Goal: Book appointment/travel/reservation

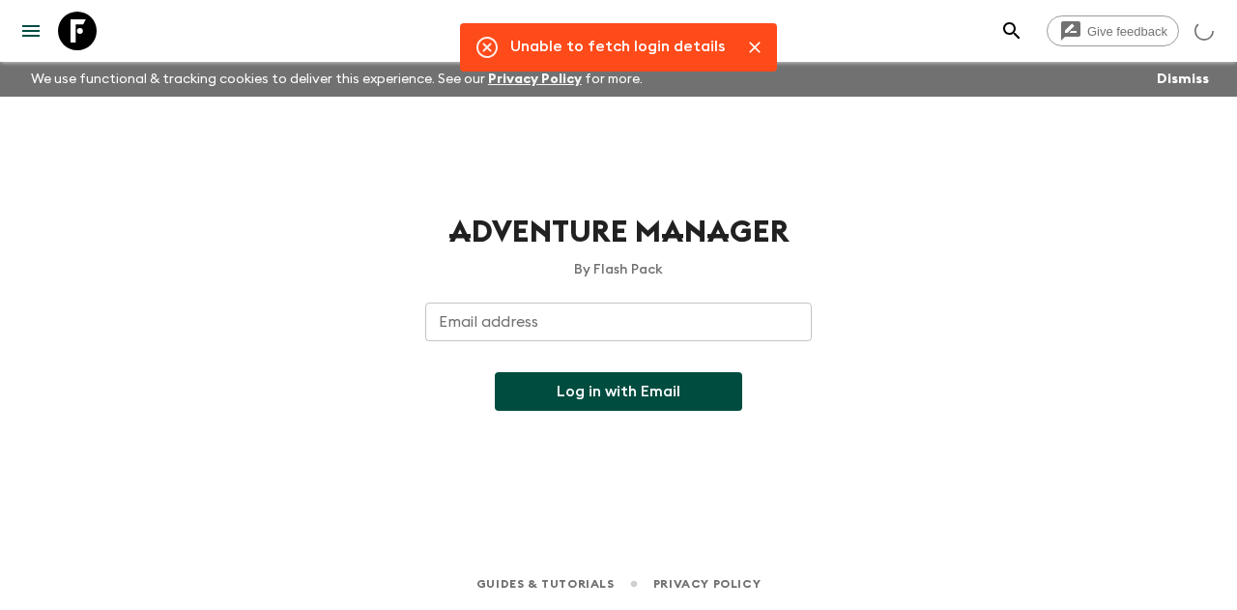
click at [555, 322] on input "Email address" at bounding box center [618, 322] width 387 height 39
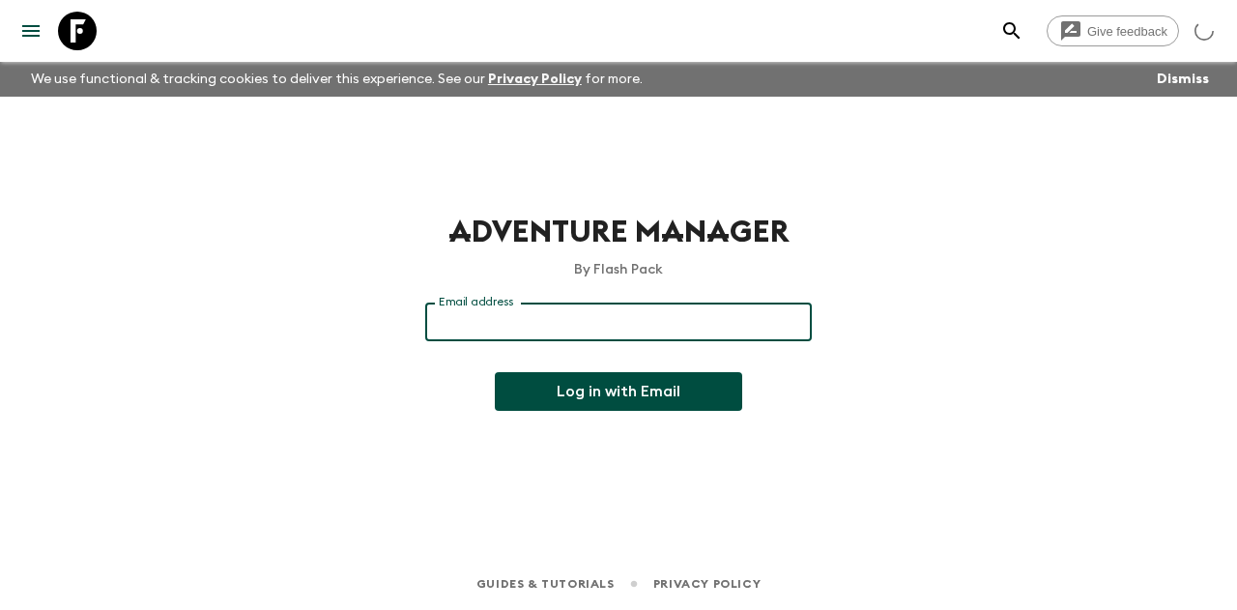
type input "[EMAIL_ADDRESS][DOMAIN_NAME]"
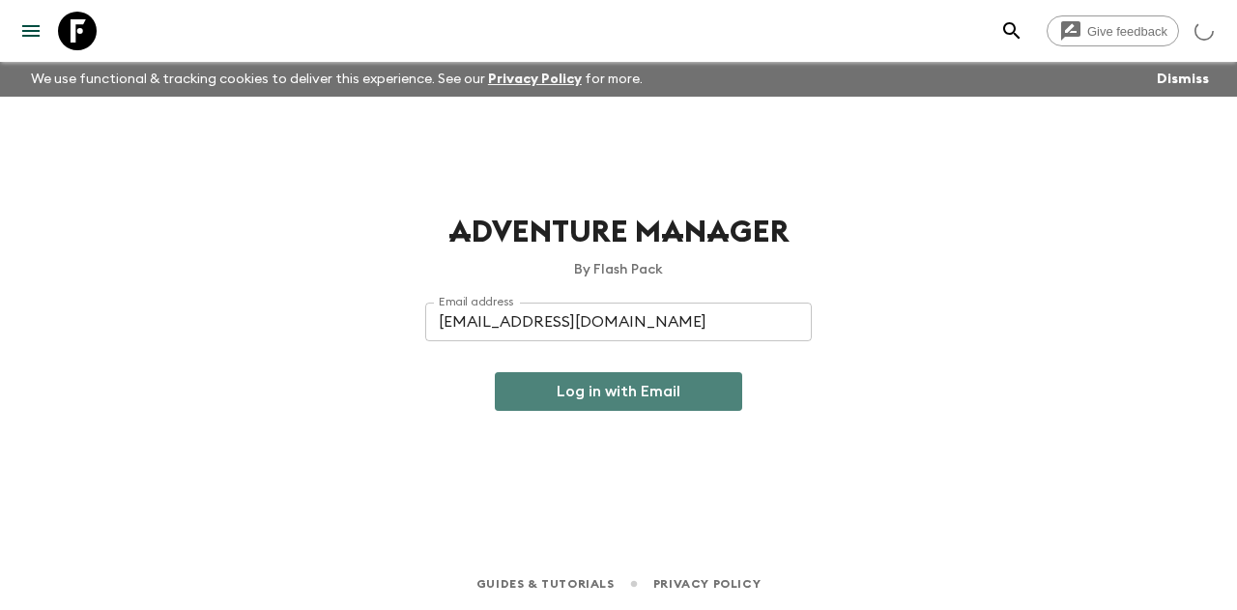
click at [619, 403] on button "Log in with Email" at bounding box center [618, 391] width 247 height 39
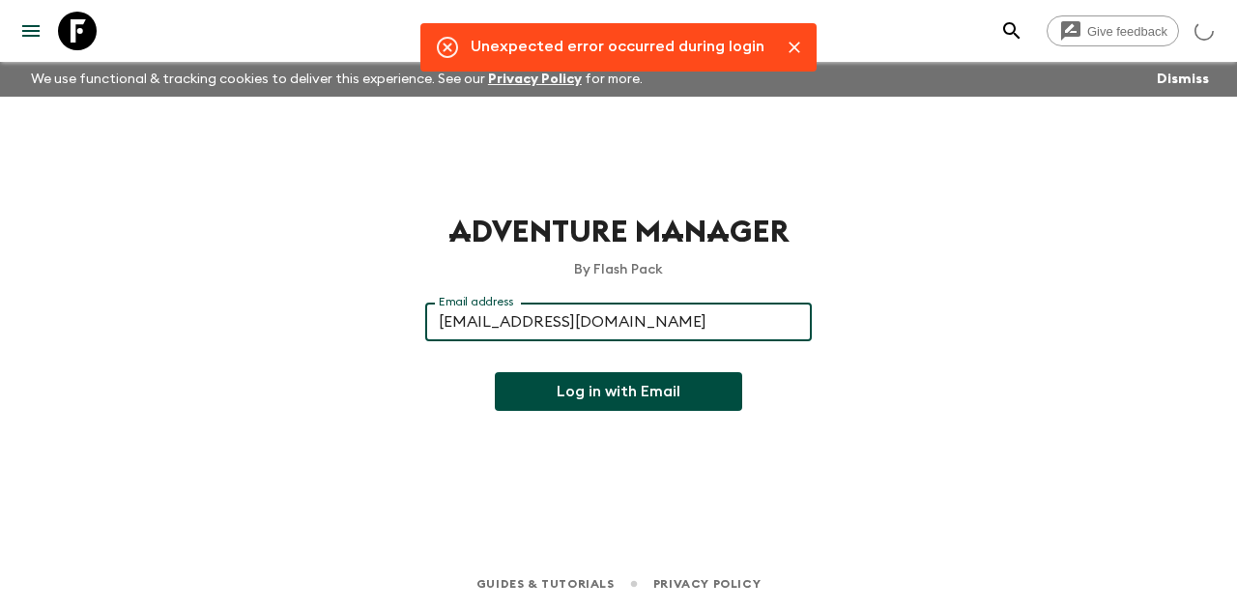
click at [640, 317] on input "[EMAIL_ADDRESS][DOMAIN_NAME]" at bounding box center [618, 322] width 387 height 39
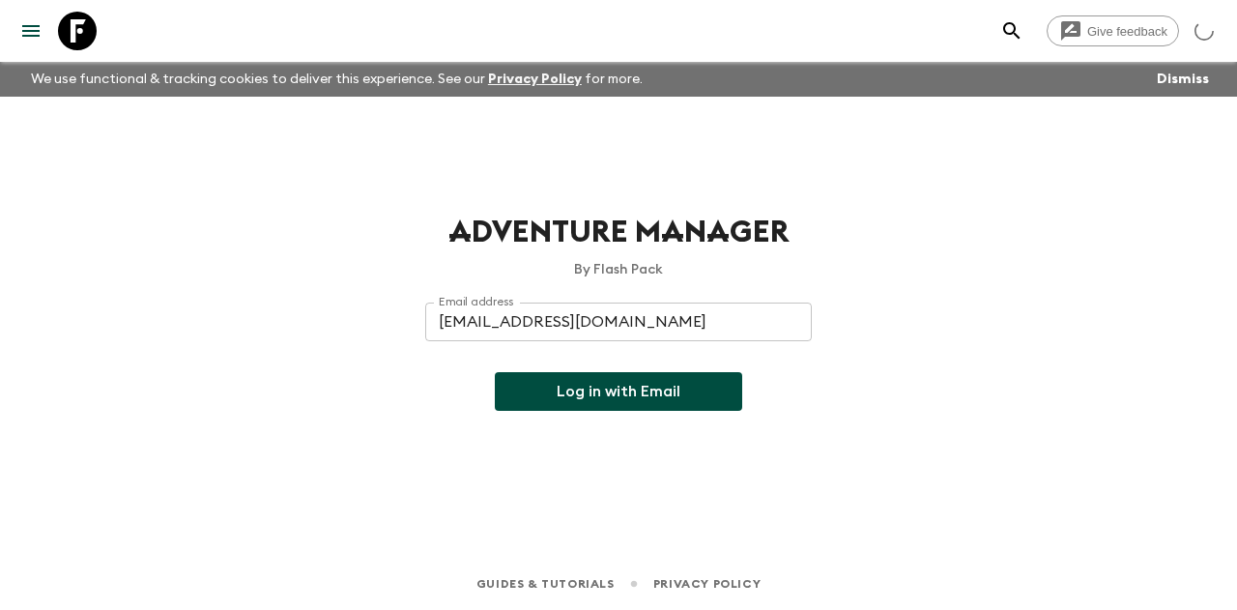
click at [830, 368] on div "Adventure Manager By Flash Pack Email address mai@exotravel.com Email address ​…" at bounding box center [618, 300] width 1237 height 407
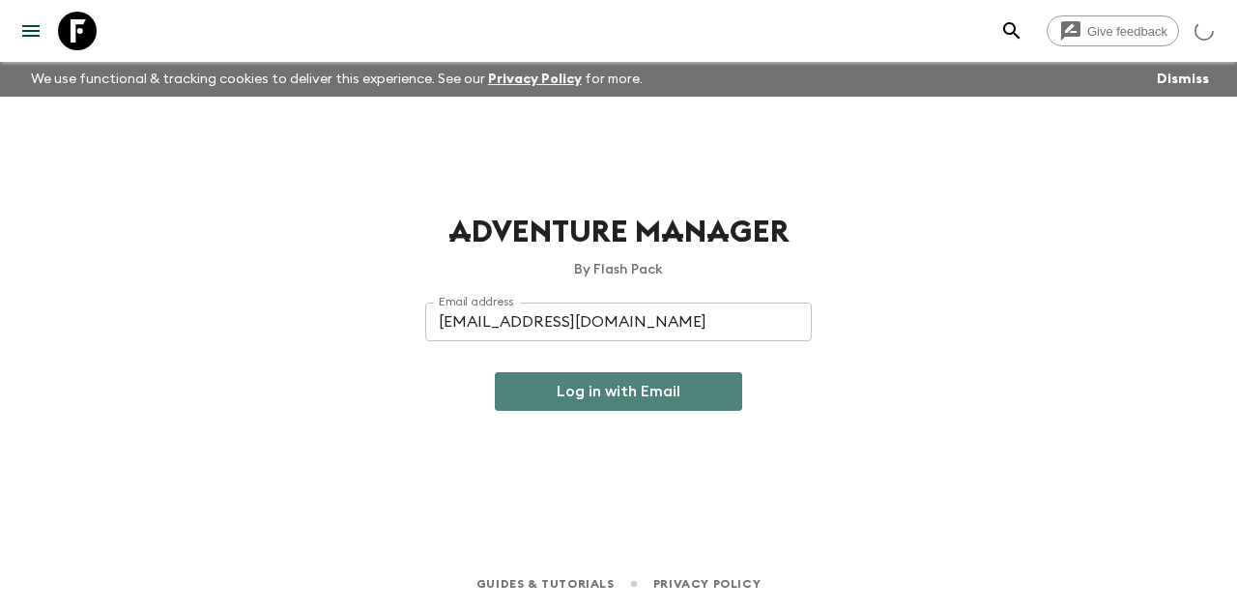
click at [610, 389] on button "Log in with Email" at bounding box center [618, 391] width 247 height 39
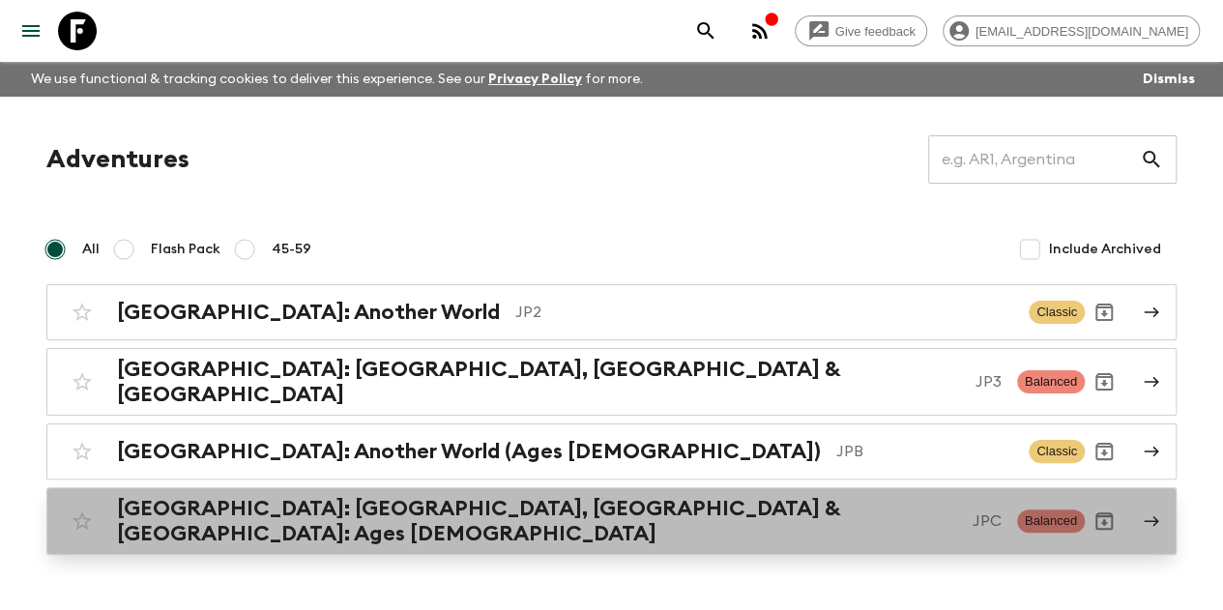
click at [528, 523] on link "[GEOGRAPHIC_DATA]: [GEOGRAPHIC_DATA], Kanazawa & [GEOGRAPHIC_DATA]: Ages [DEMOG…" at bounding box center [611, 521] width 1130 height 68
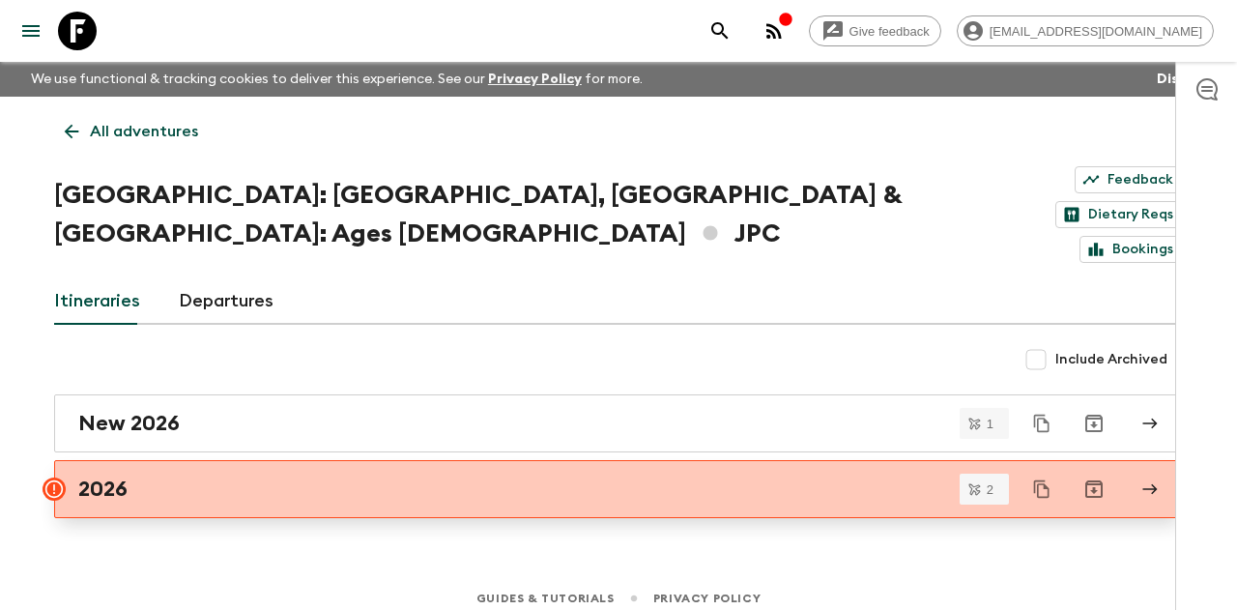
click at [530, 476] on div "2026" at bounding box center [600, 488] width 1044 height 25
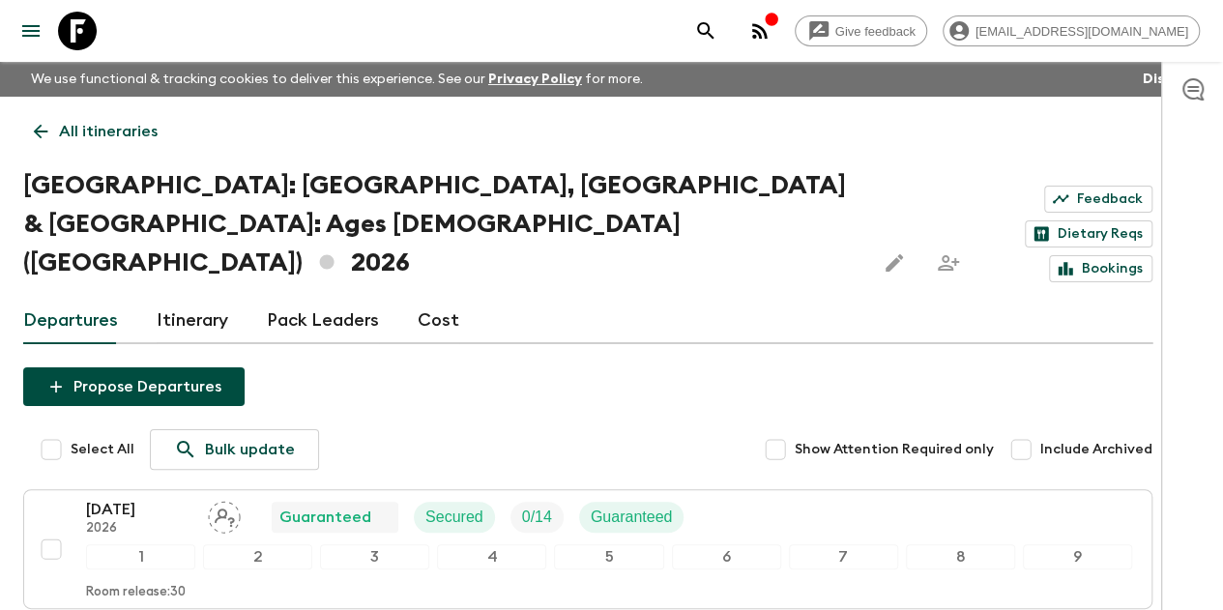
click at [51, 123] on icon at bounding box center [40, 131] width 21 height 21
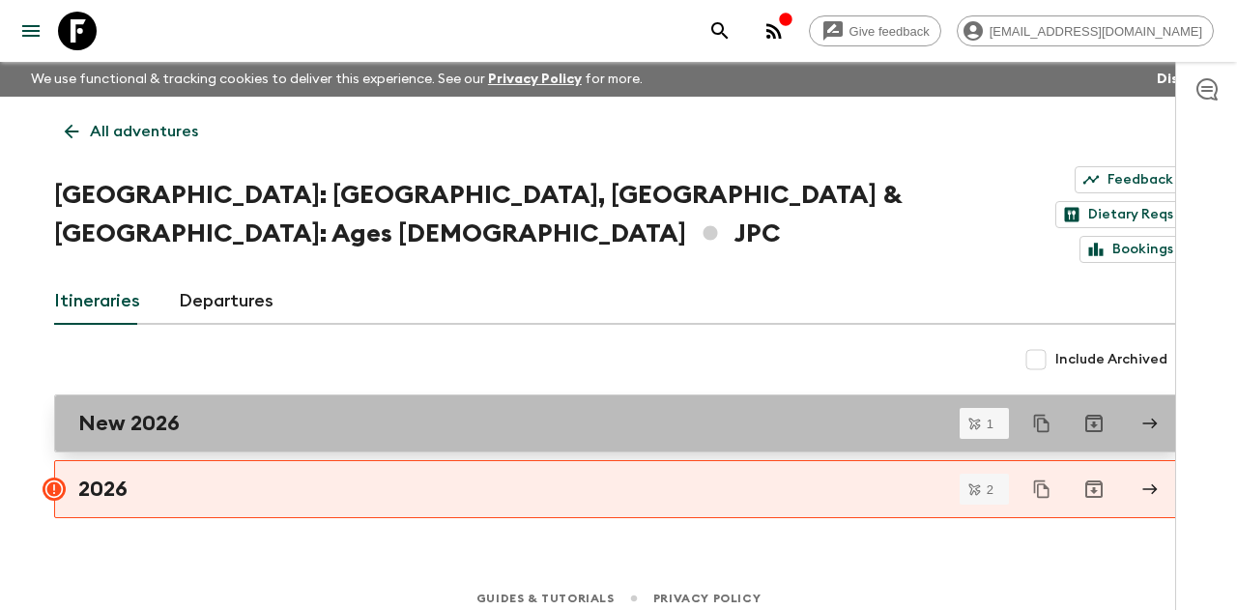
click at [285, 411] on div "New 2026" at bounding box center [600, 423] width 1044 height 25
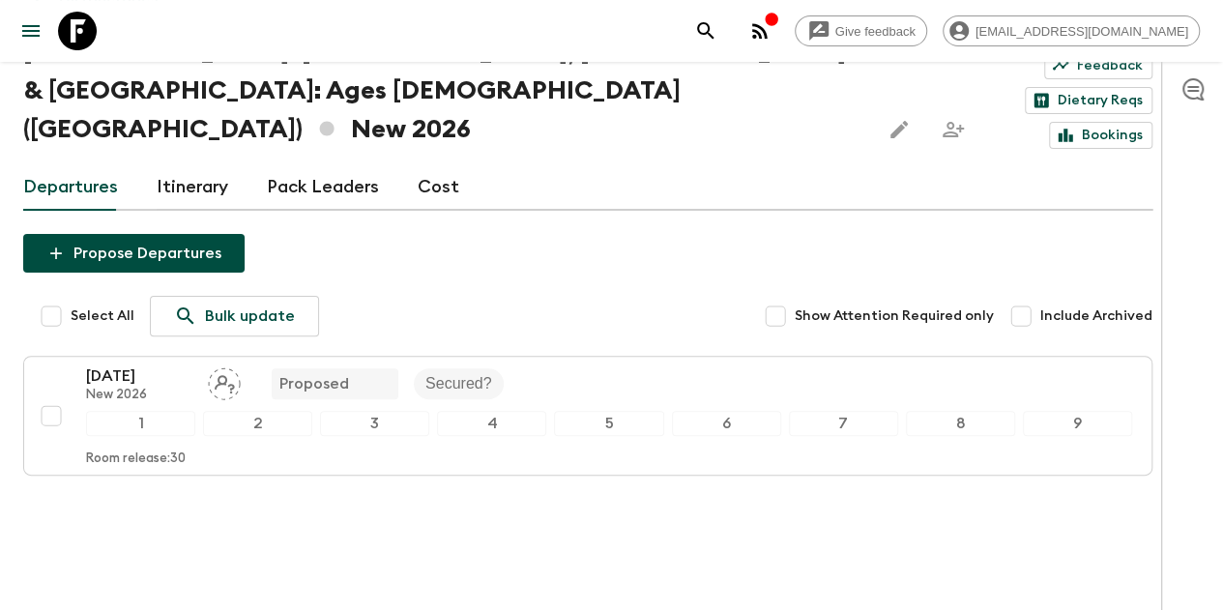
scroll to position [133, 0]
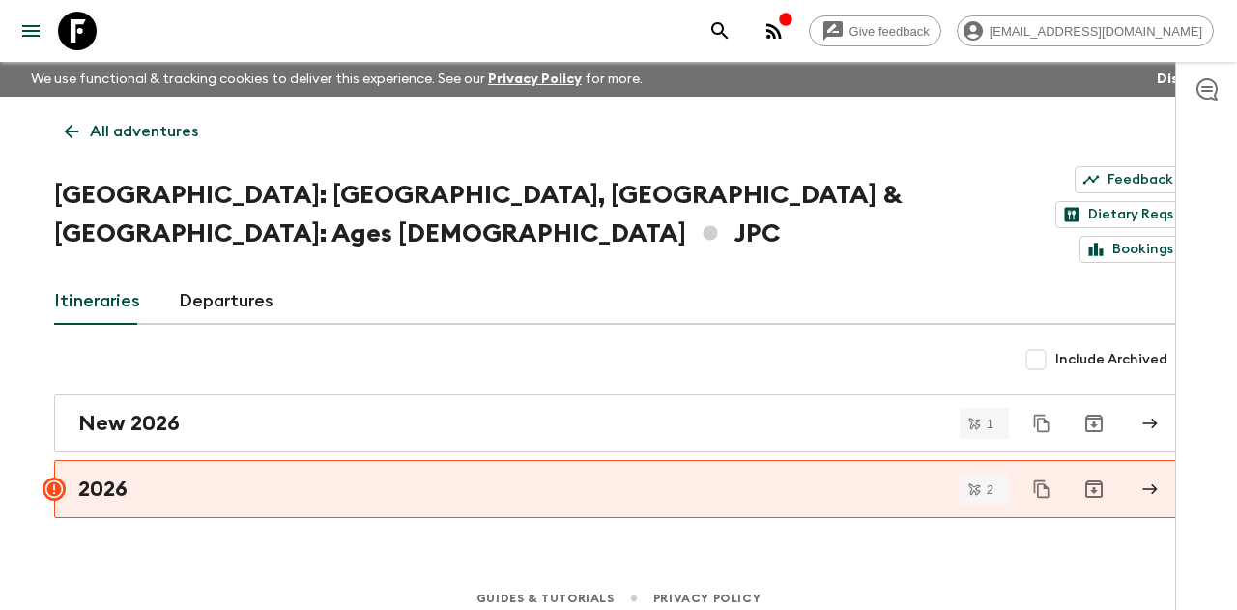
click at [64, 128] on icon at bounding box center [71, 131] width 21 height 21
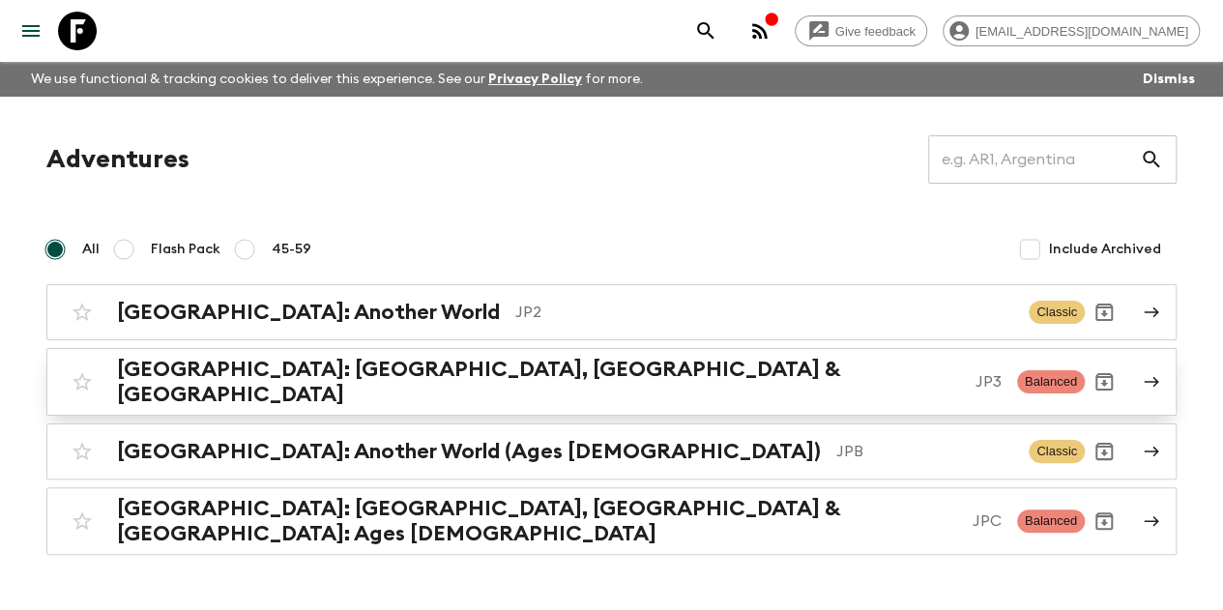
click at [234, 359] on div "[GEOGRAPHIC_DATA]: [GEOGRAPHIC_DATA], Kanazawa & [GEOGRAPHIC_DATA] JP3 Balanced" at bounding box center [574, 382] width 1022 height 50
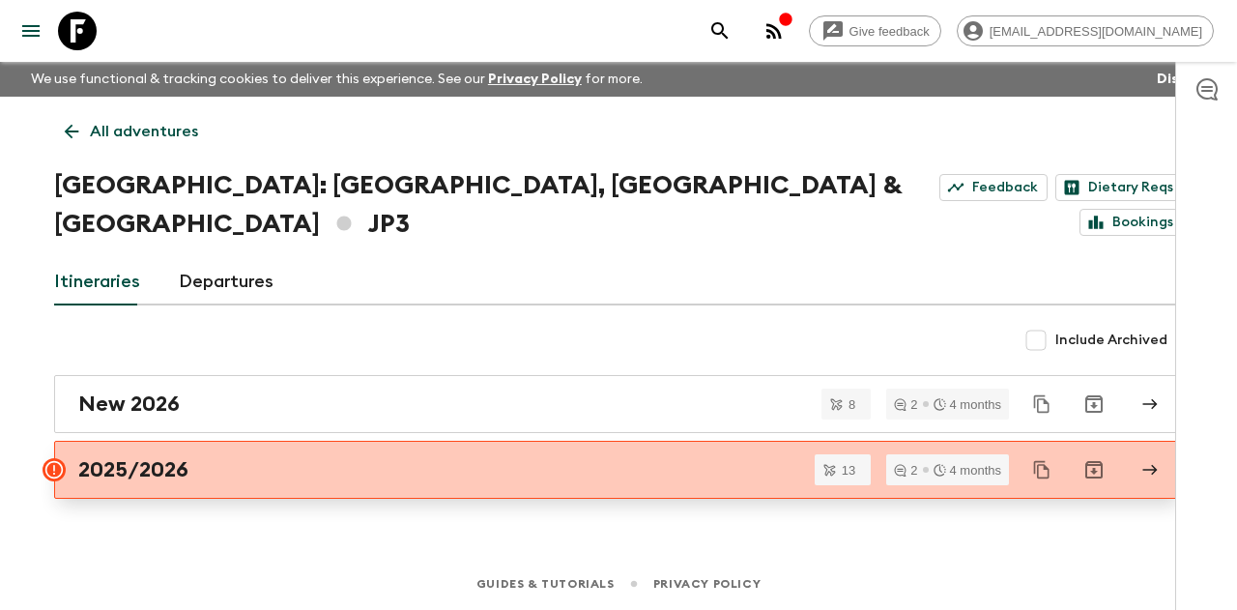
click at [445, 441] on link "2025/2026" at bounding box center [618, 470] width 1129 height 58
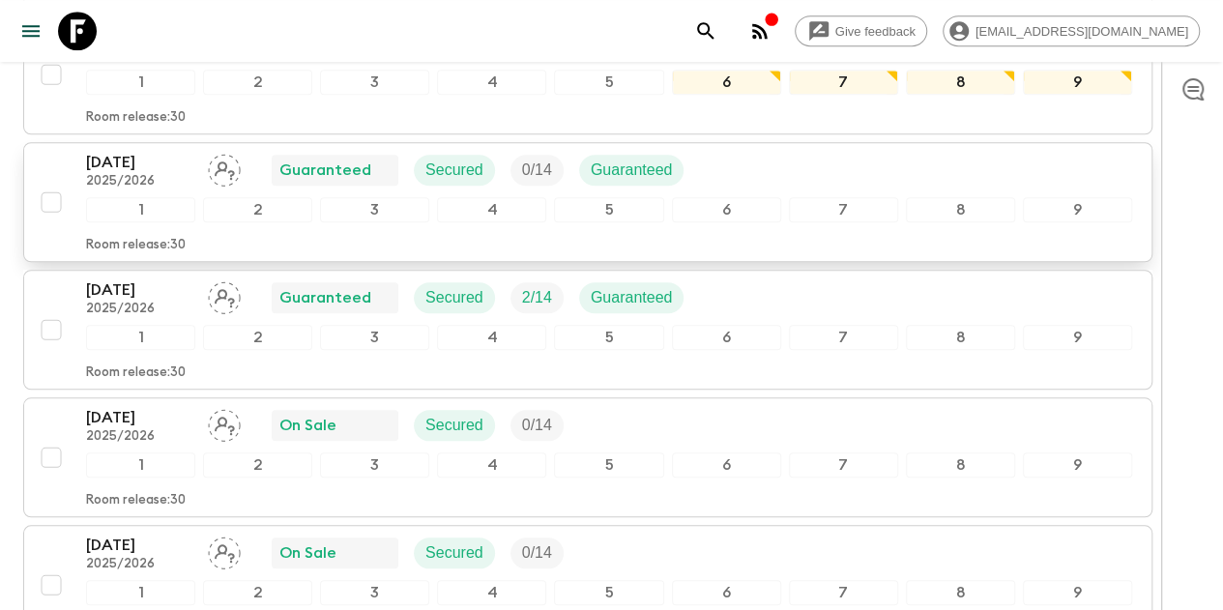
scroll to position [740, 0]
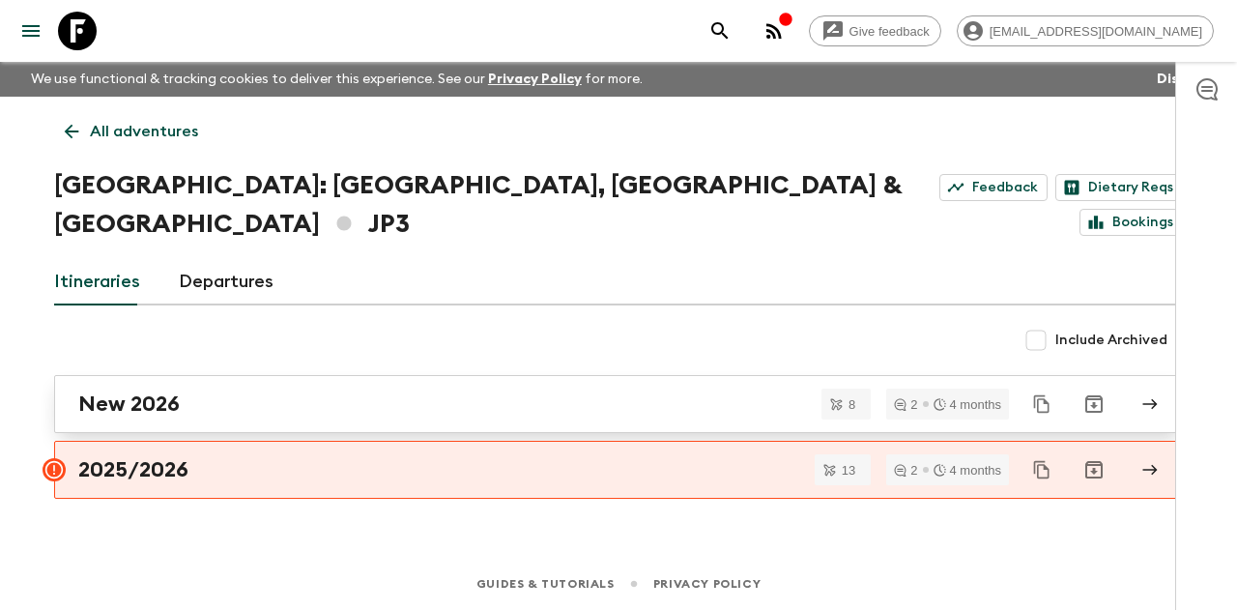
click at [184, 375] on link "New 2026" at bounding box center [618, 404] width 1129 height 58
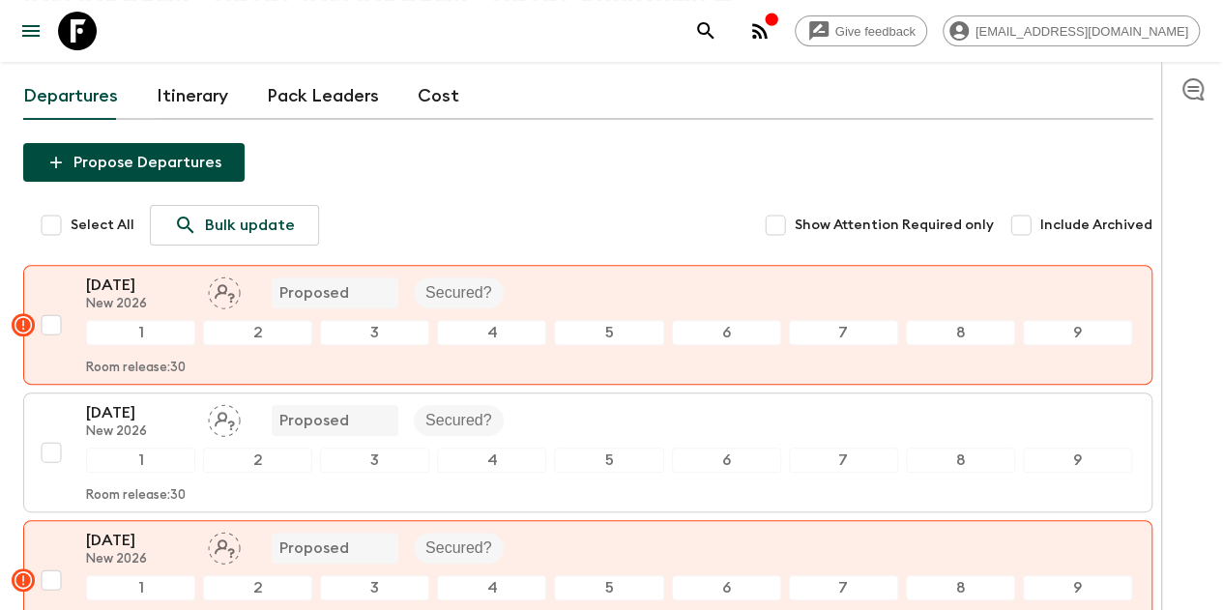
scroll to position [290, 0]
